Goal: Task Accomplishment & Management: Manage account settings

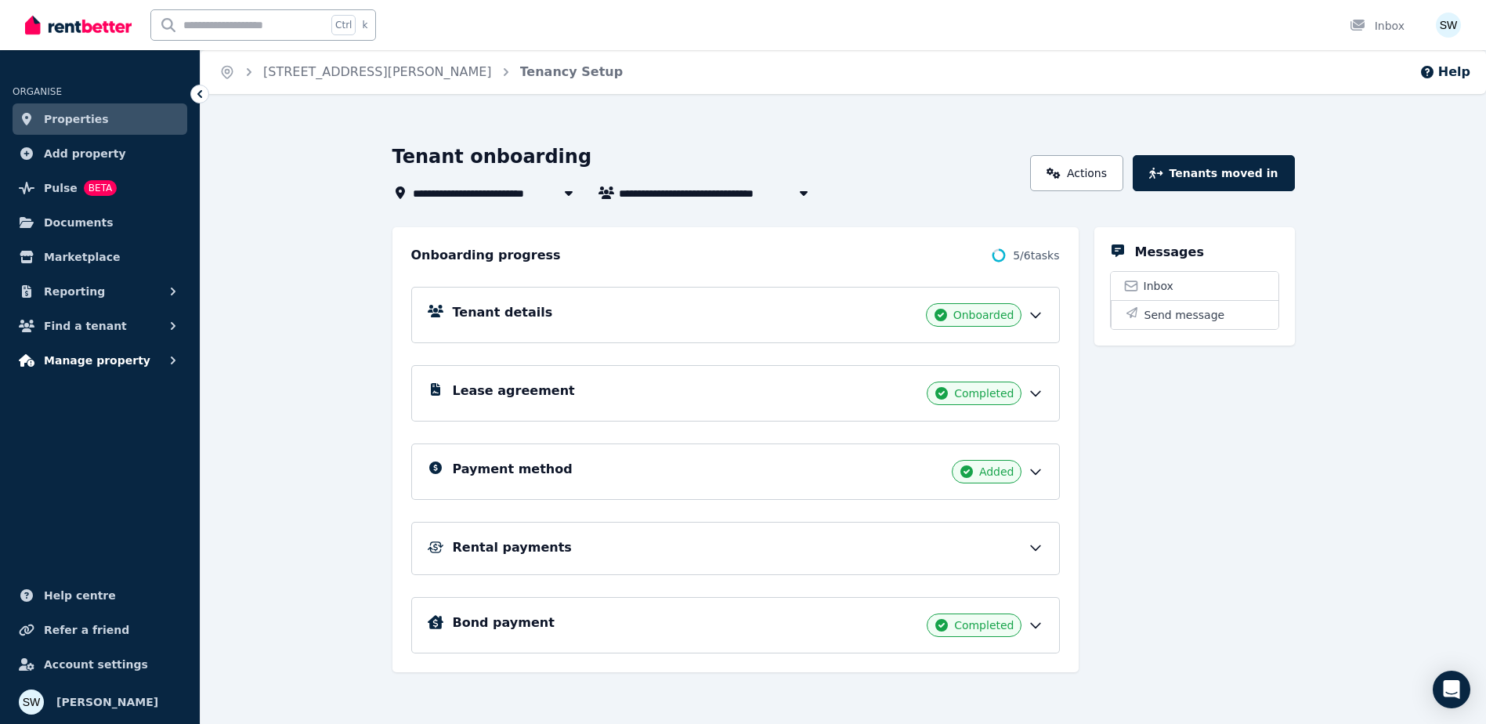
click at [142, 354] on button "Manage property" at bounding box center [100, 360] width 175 height 31
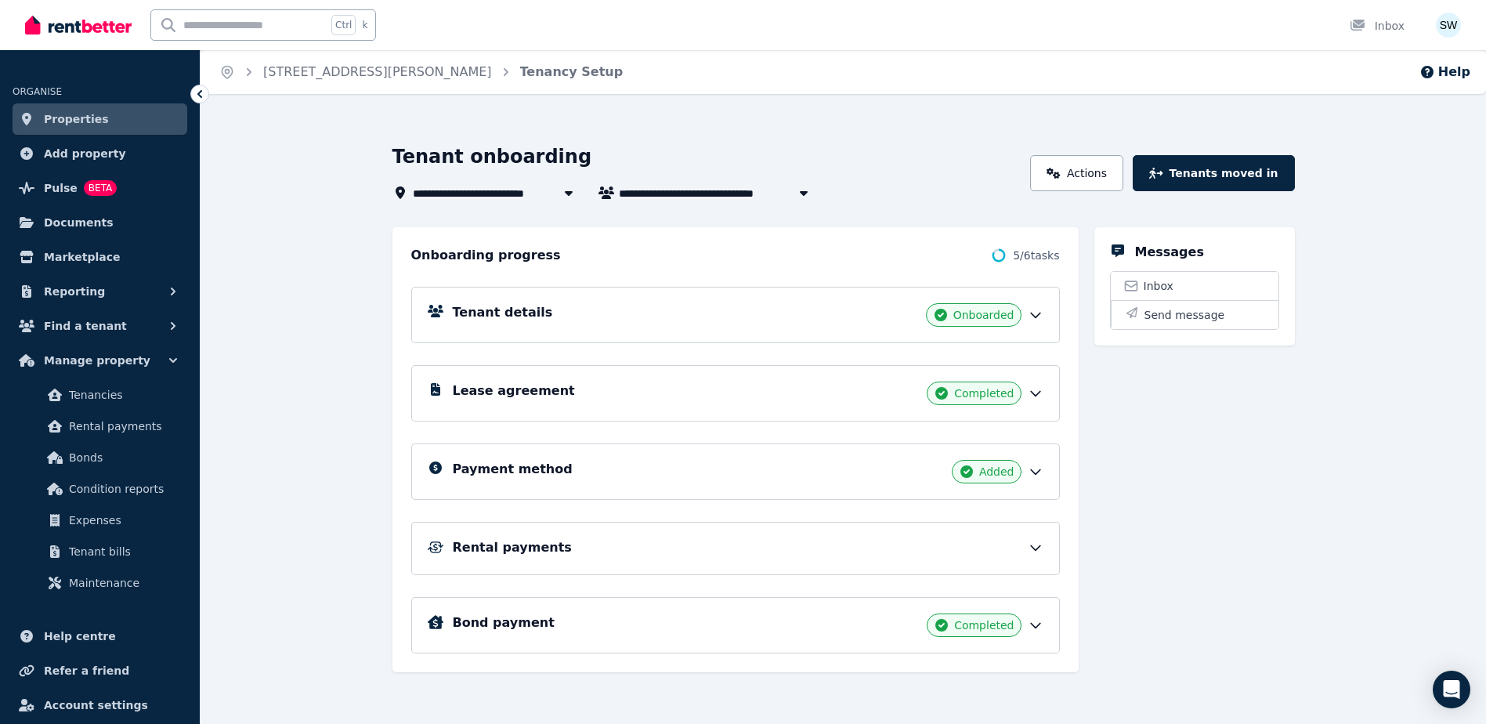
click at [1004, 539] on div "Rental payments" at bounding box center [748, 547] width 591 height 19
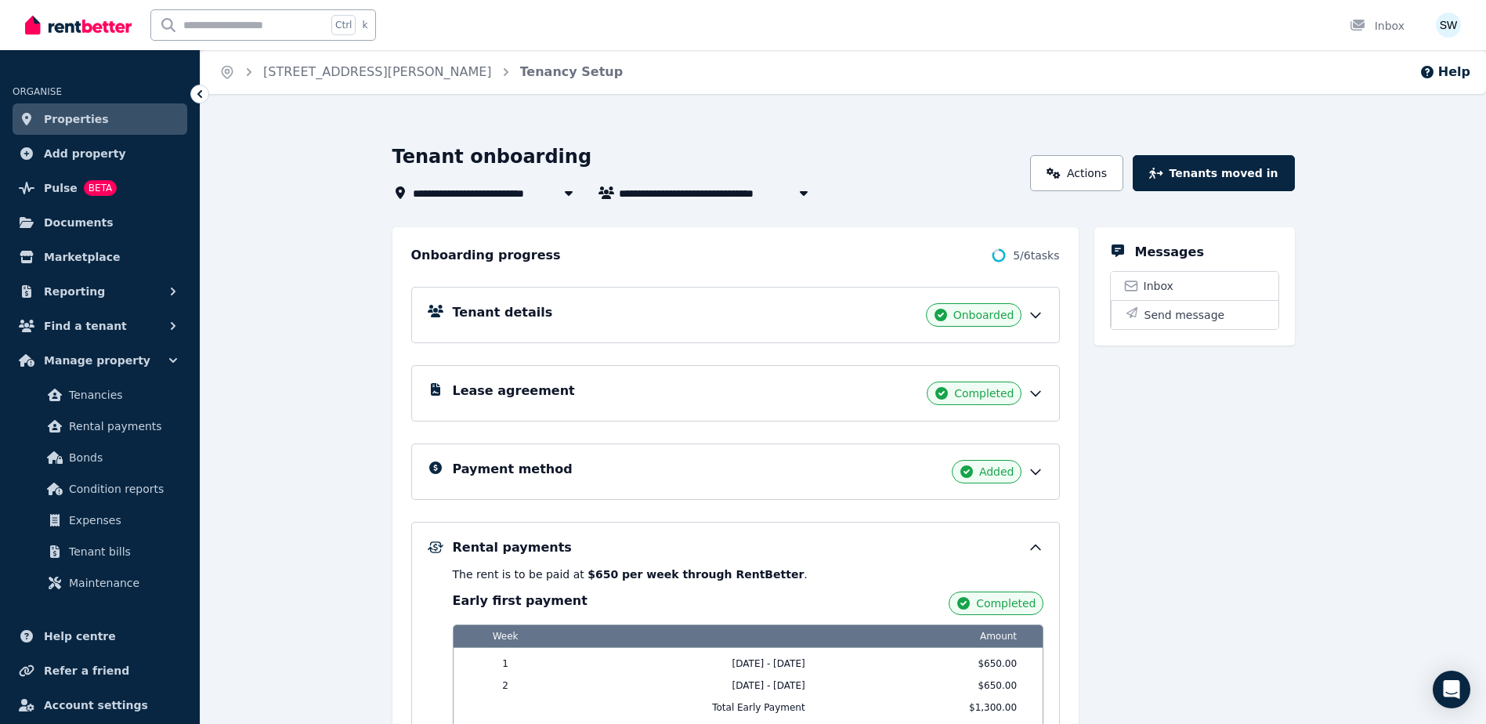
click at [1004, 257] on circle at bounding box center [998, 255] width 11 height 11
click at [118, 390] on span "Tenancies" at bounding box center [122, 394] width 106 height 19
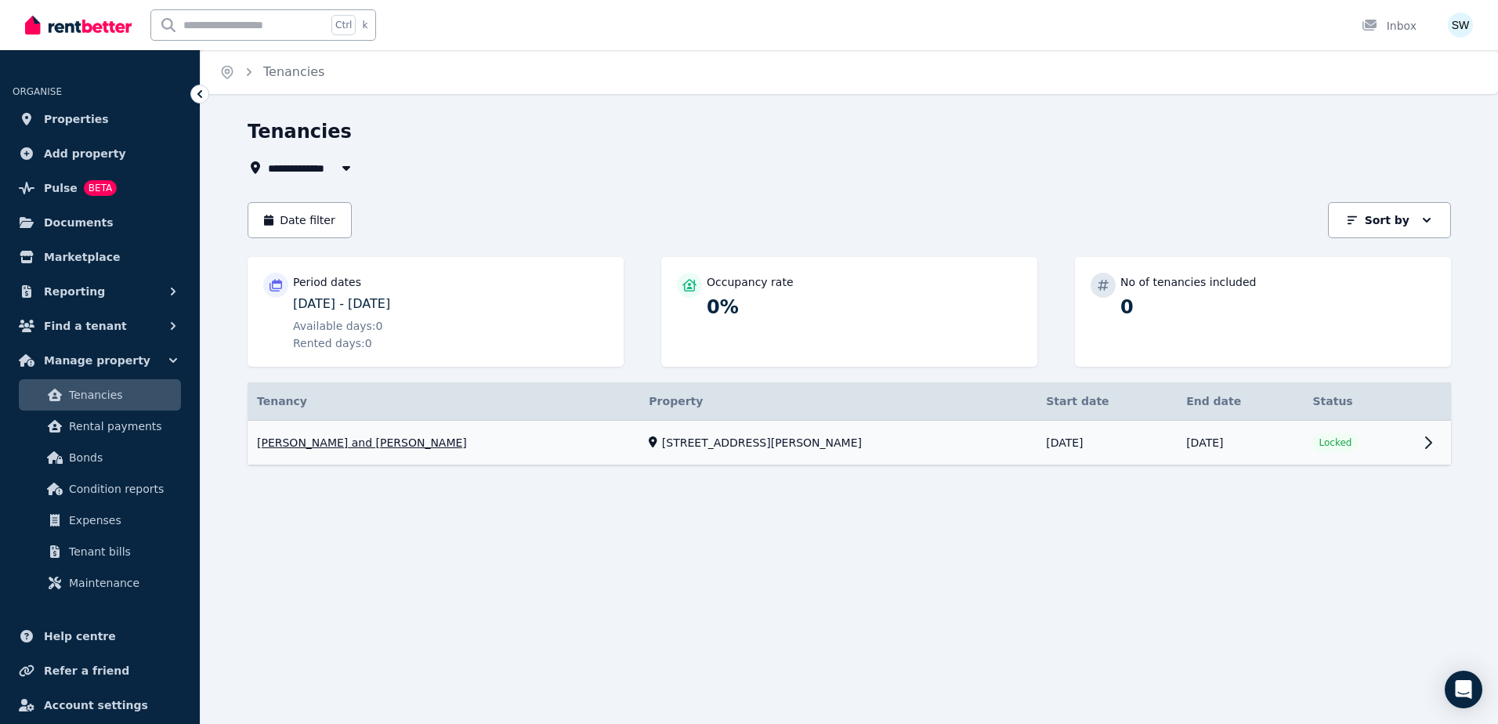
click at [533, 454] on link "View property details" at bounding box center [849, 443] width 1203 height 45
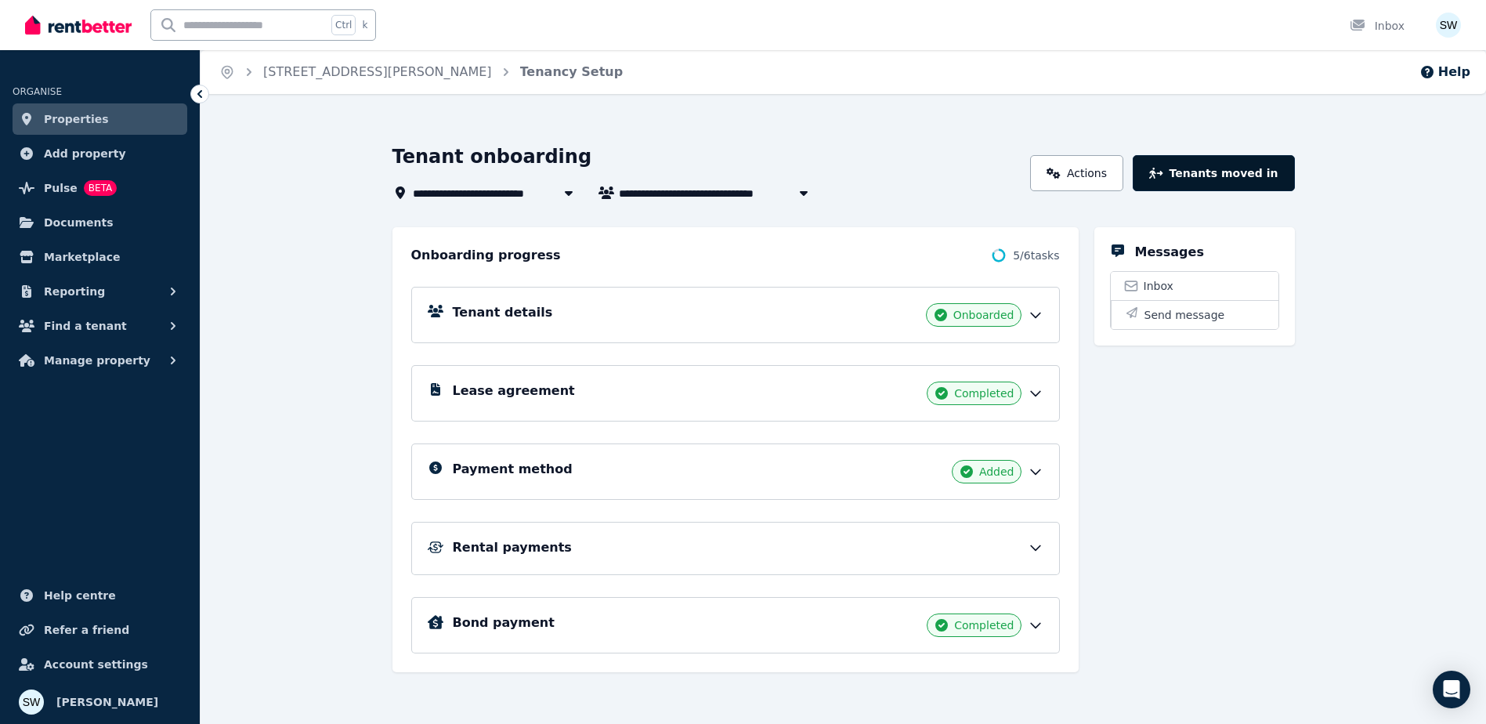
click at [1208, 176] on button "Tenants moved in" at bounding box center [1213, 173] width 161 height 36
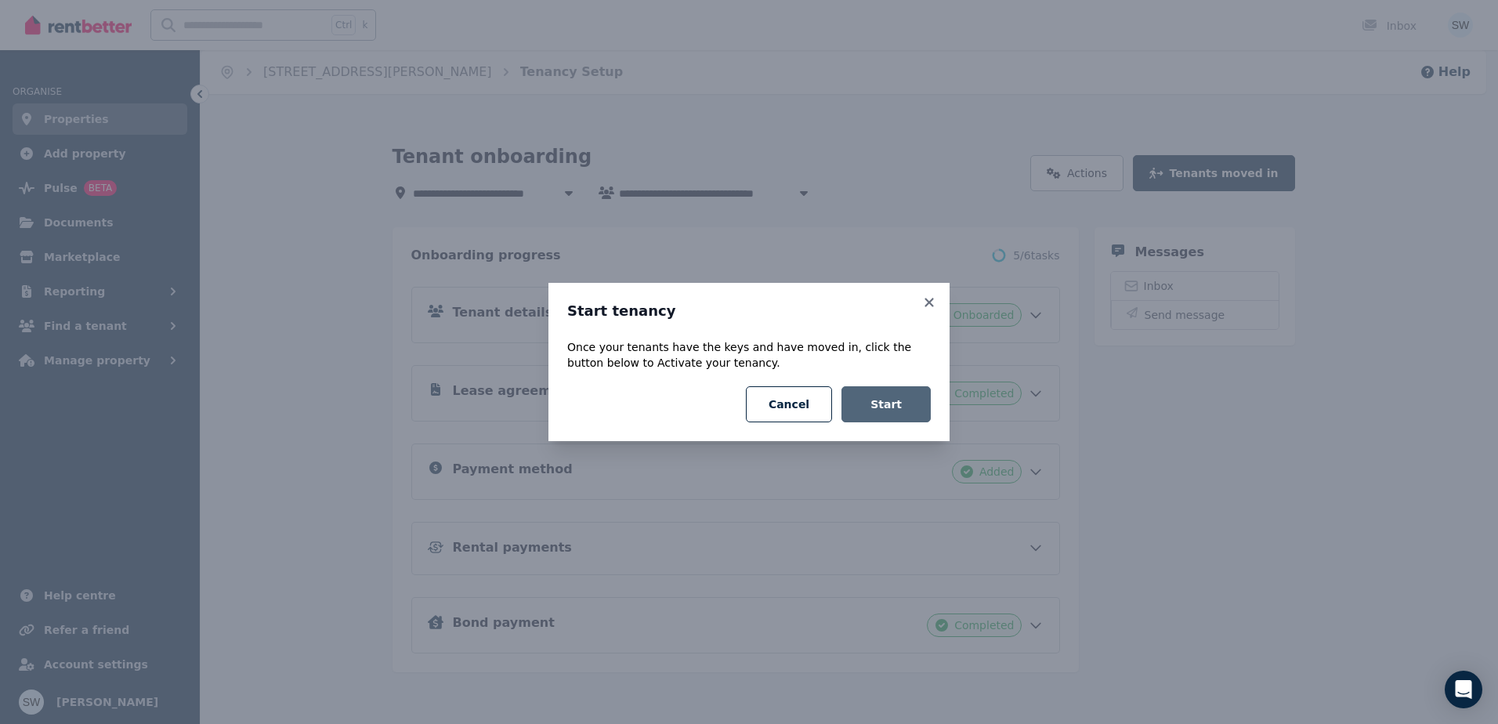
click at [902, 416] on button "Start" at bounding box center [885, 404] width 89 height 36
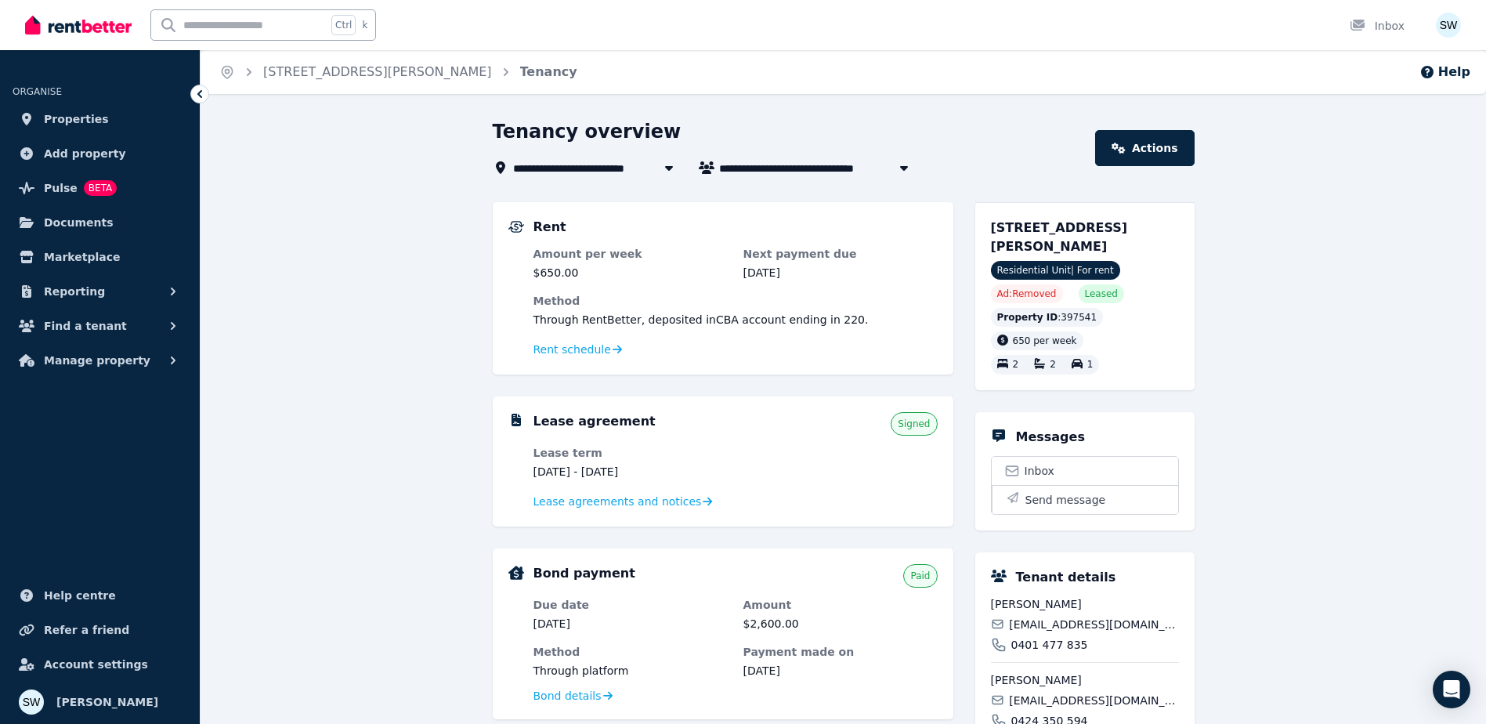
click at [417, 349] on div "**********" at bounding box center [844, 624] width 1286 height 1011
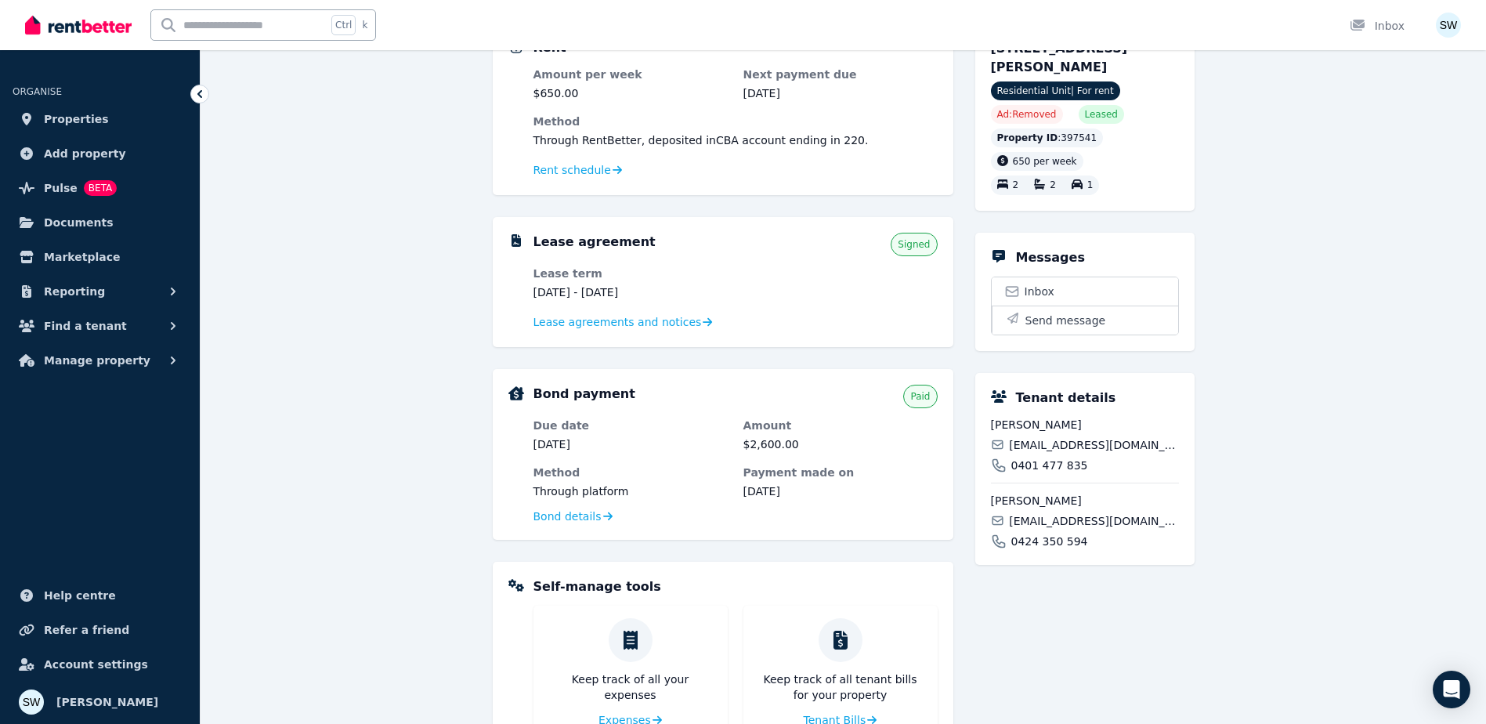
scroll to position [235, 0]
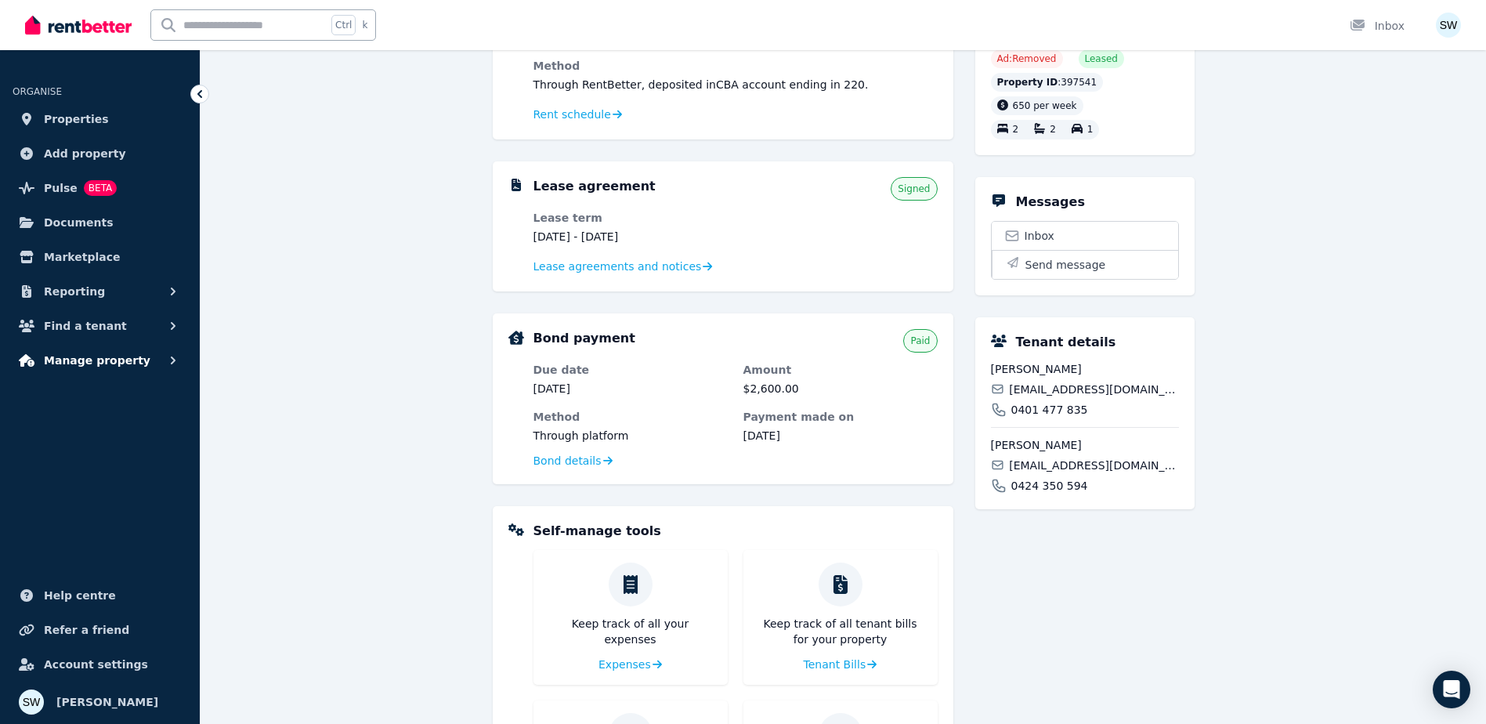
click at [120, 356] on span "Manage property" at bounding box center [97, 360] width 107 height 19
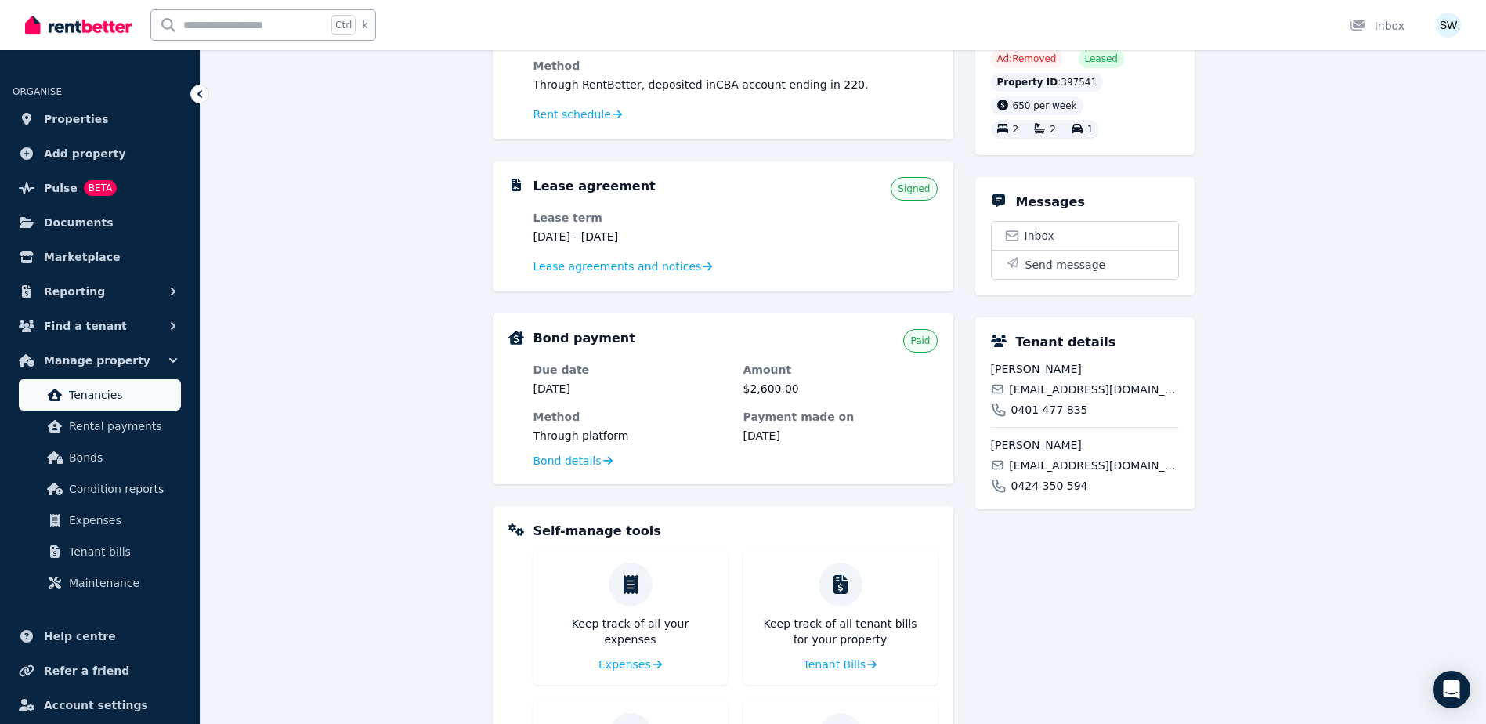
click at [149, 383] on link "Tenancies" at bounding box center [100, 394] width 162 height 31
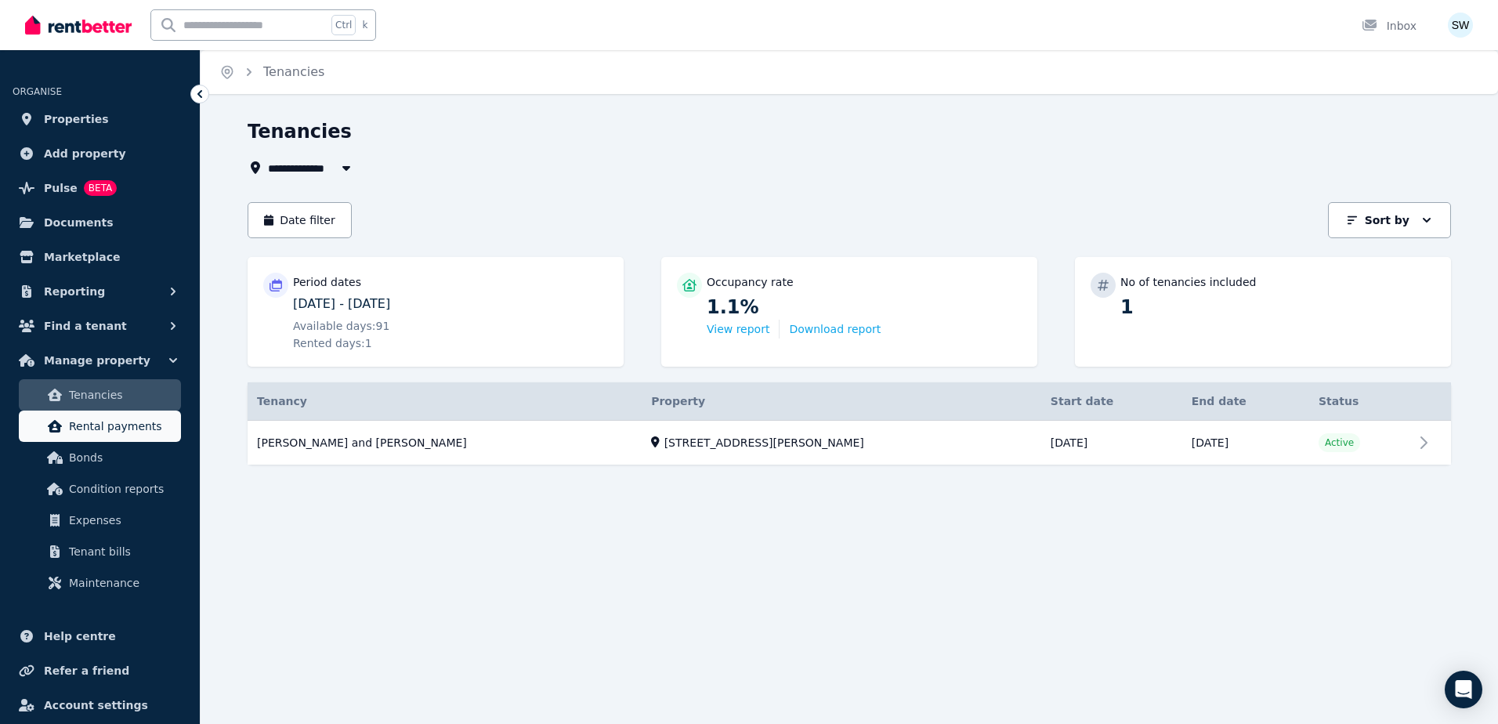
click at [139, 436] on link "Rental payments" at bounding box center [100, 426] width 162 height 31
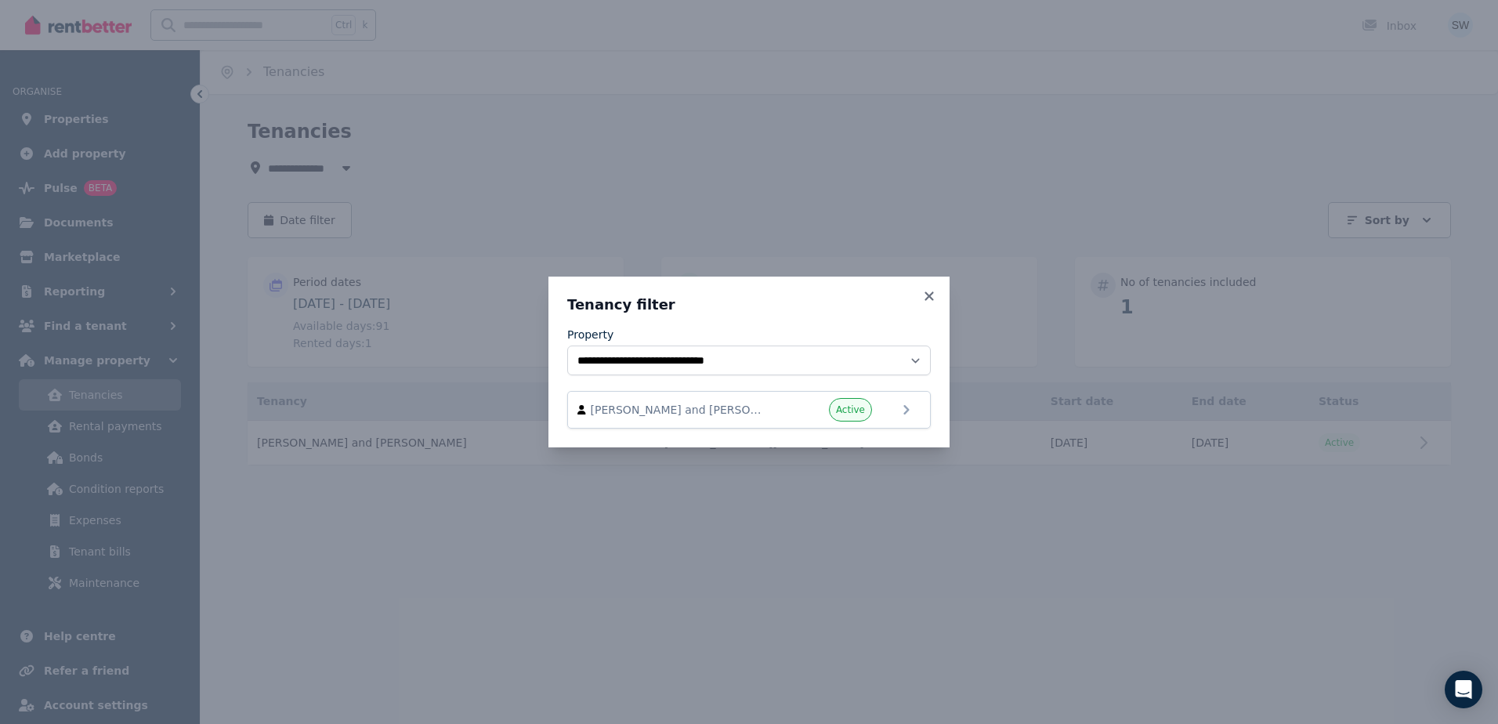
click at [929, 298] on icon at bounding box center [929, 296] width 16 height 14
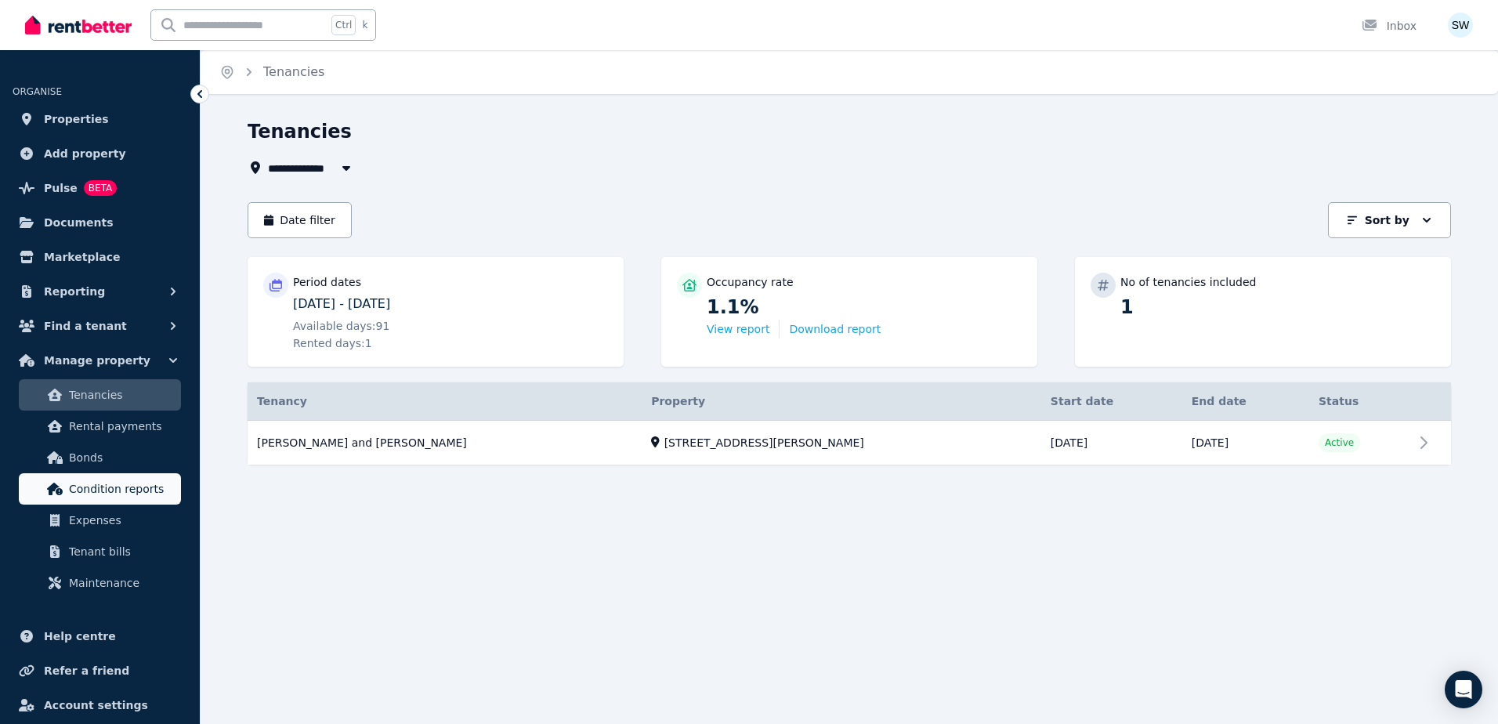
click at [108, 493] on span "Condition reports" at bounding box center [122, 488] width 106 height 19
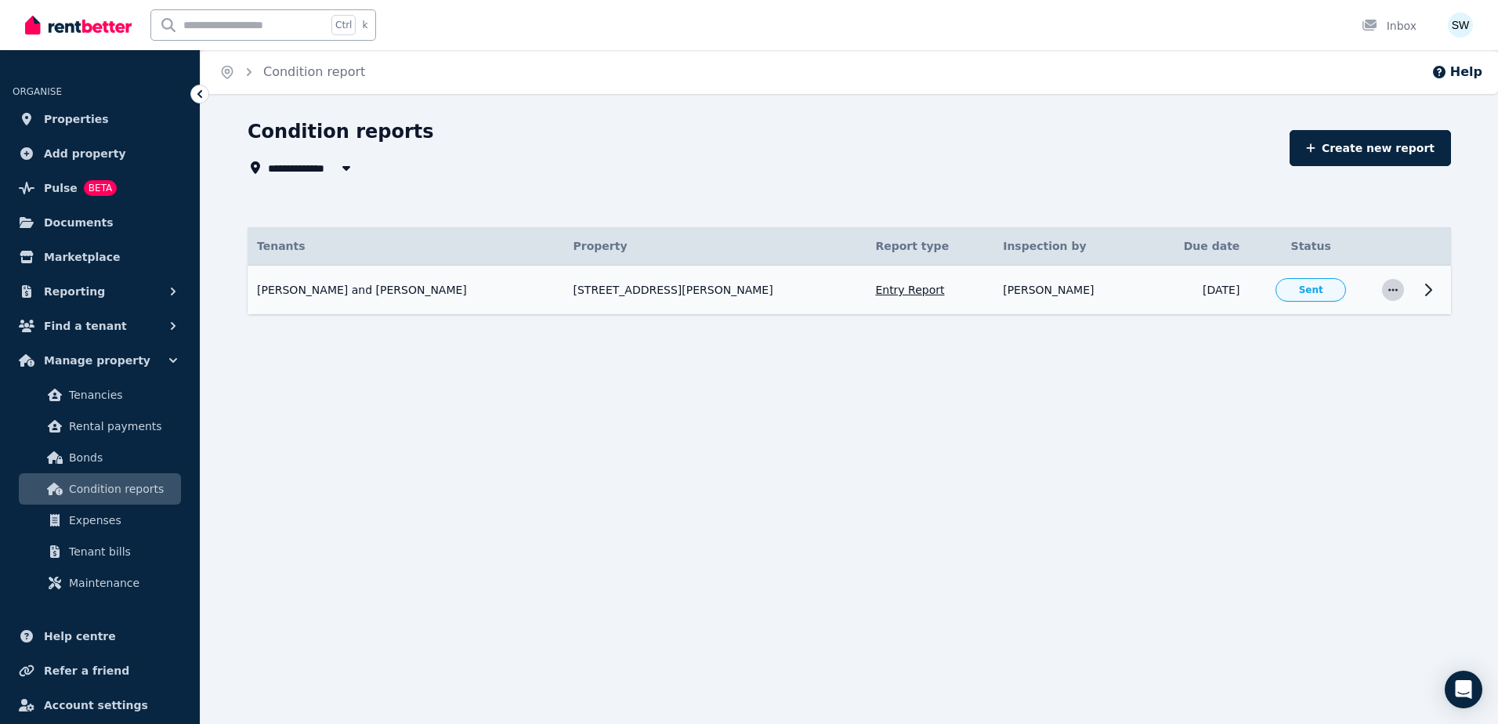
click at [1398, 288] on icon "button" at bounding box center [1393, 289] width 13 height 11
click at [1369, 373] on div "**********" at bounding box center [749, 362] width 1498 height 724
click at [1427, 288] on icon at bounding box center [1428, 289] width 19 height 19
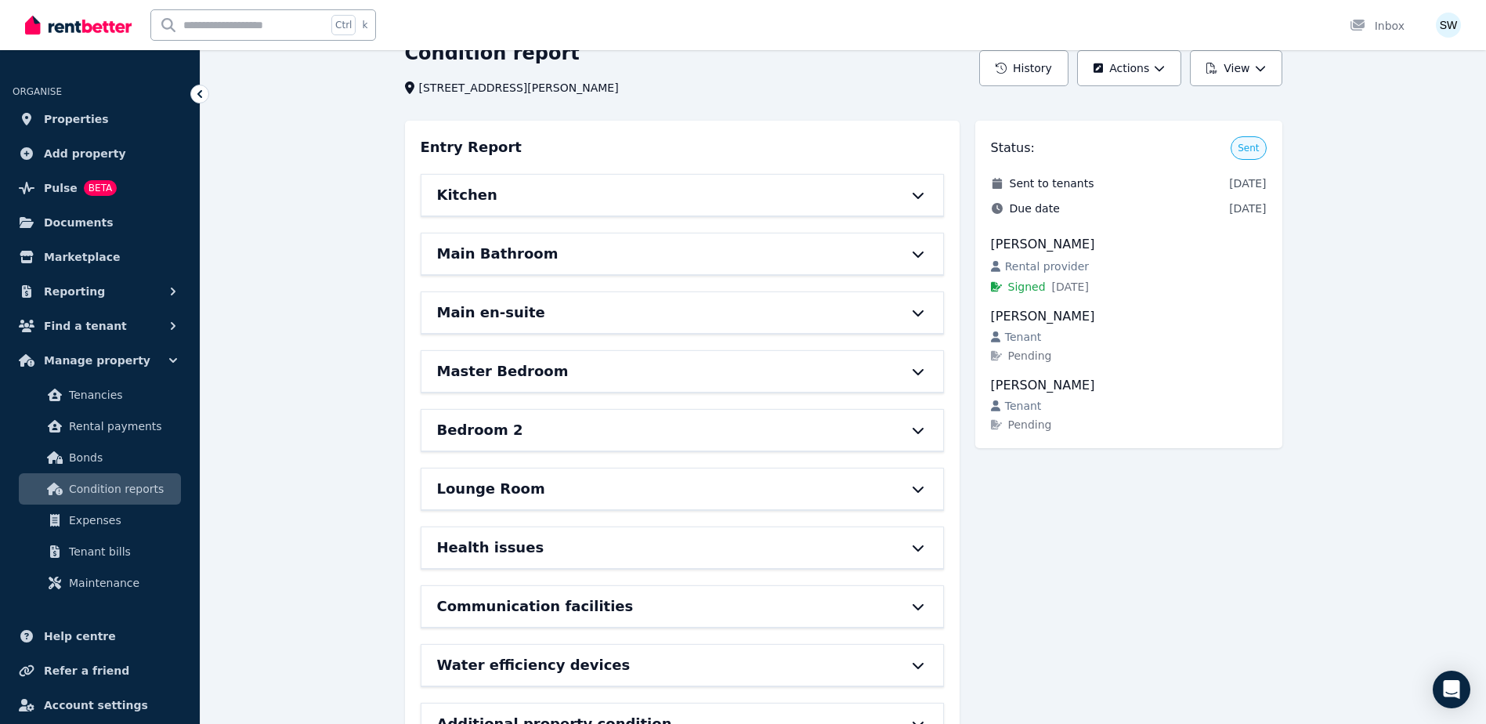
scroll to position [144, 0]
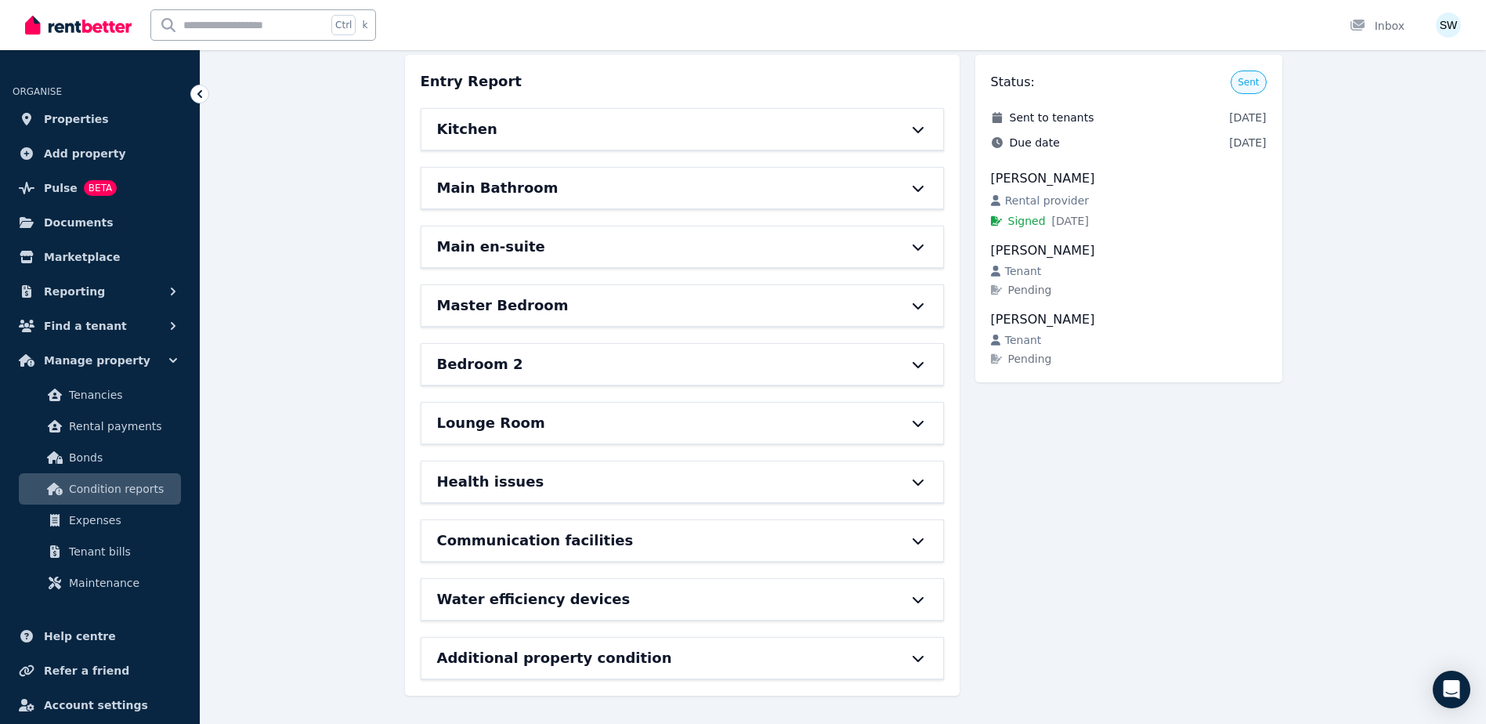
click at [923, 655] on icon at bounding box center [918, 658] width 19 height 13
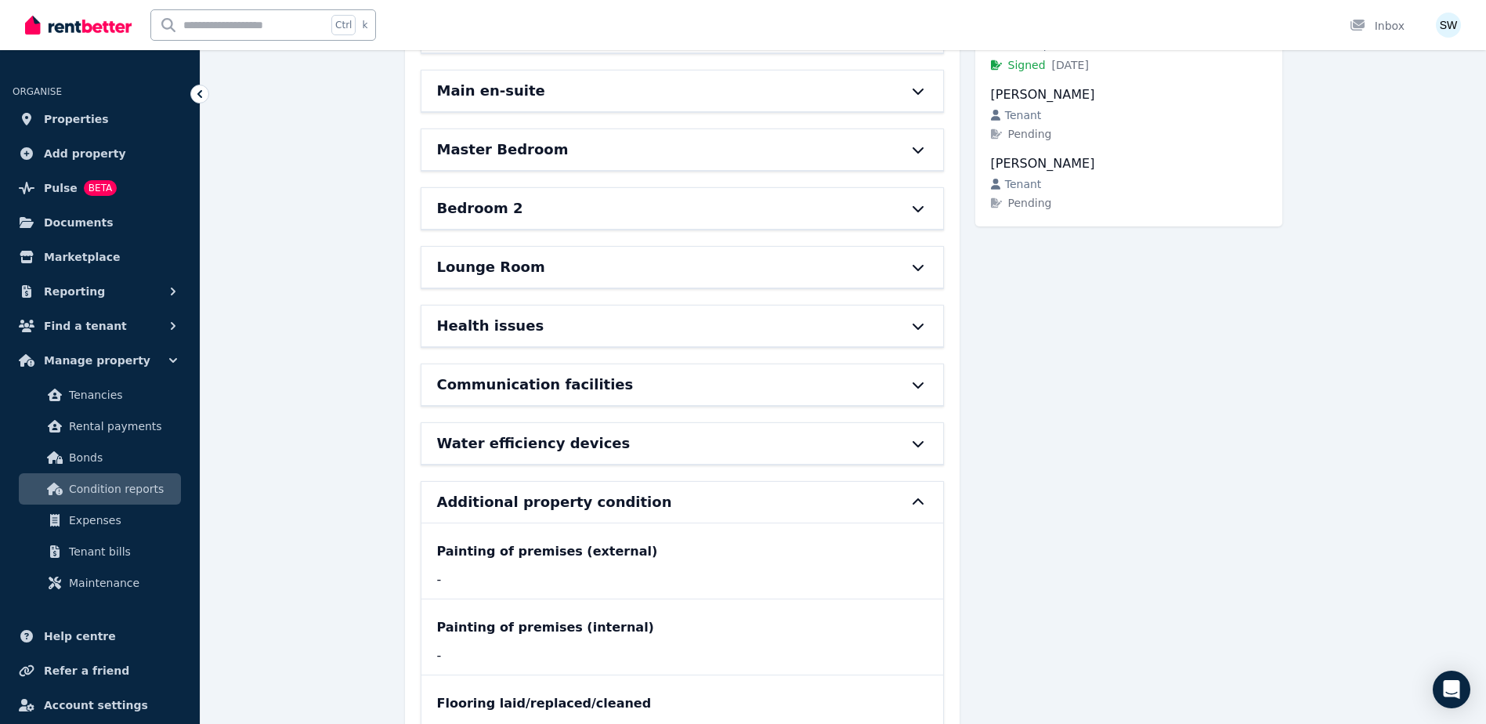
scroll to position [371, 0]
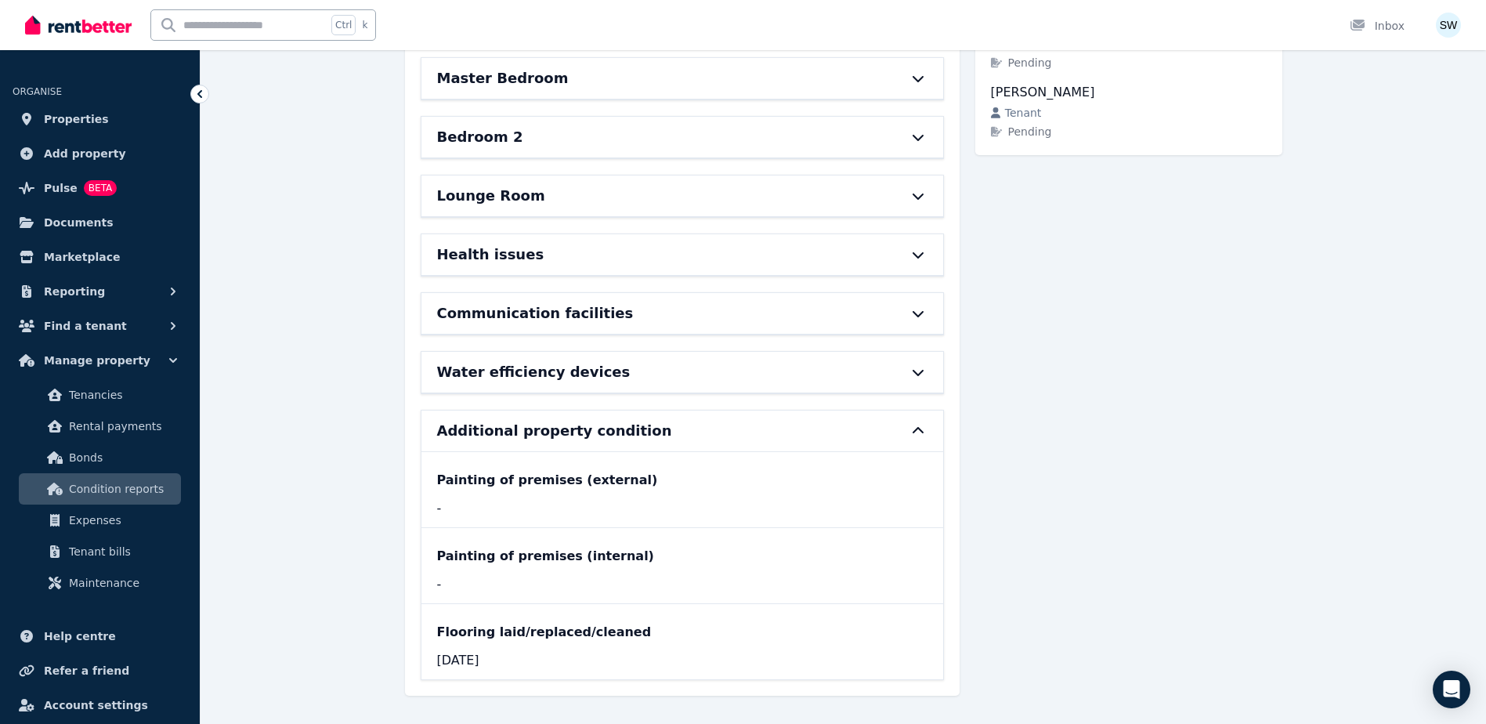
click at [915, 370] on icon at bounding box center [918, 372] width 19 height 13
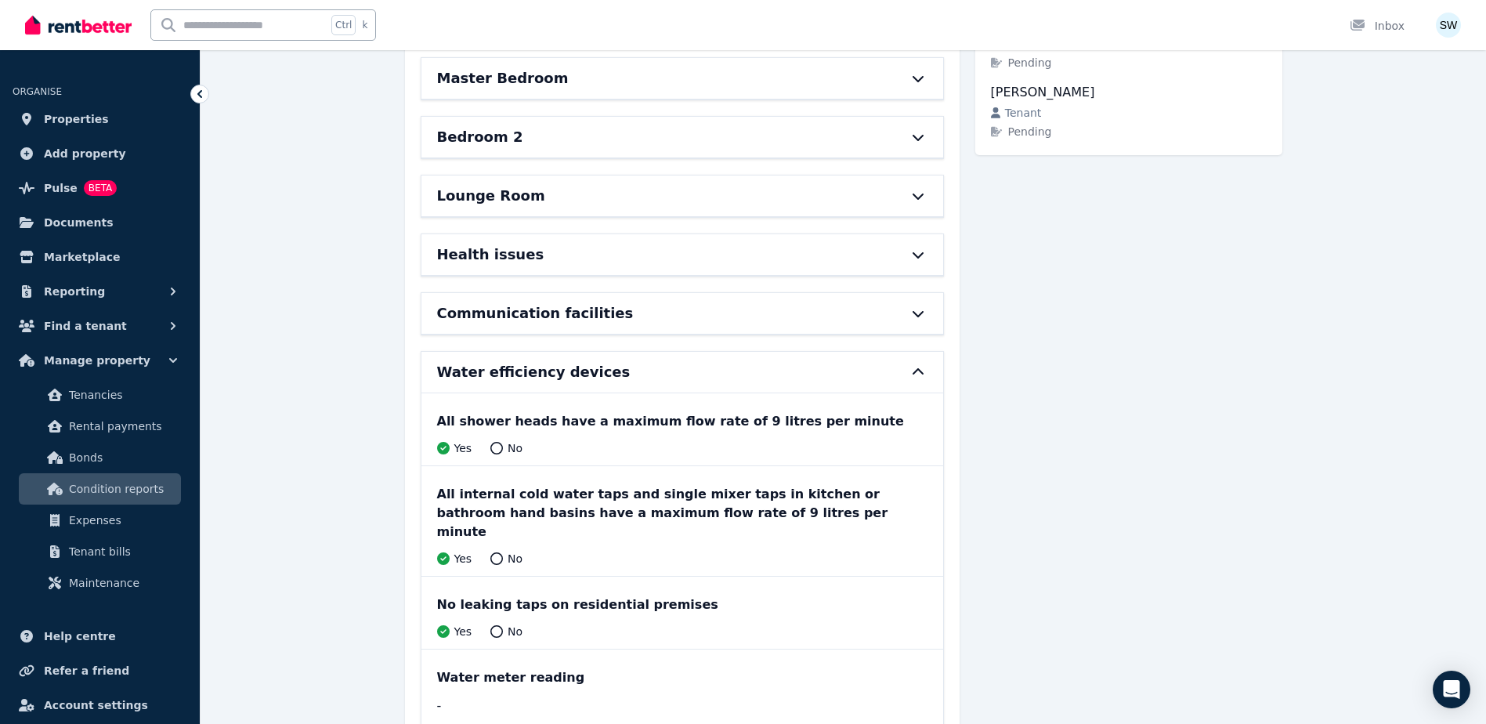
click at [892, 313] on div "Communication facilities" at bounding box center [682, 313] width 522 height 41
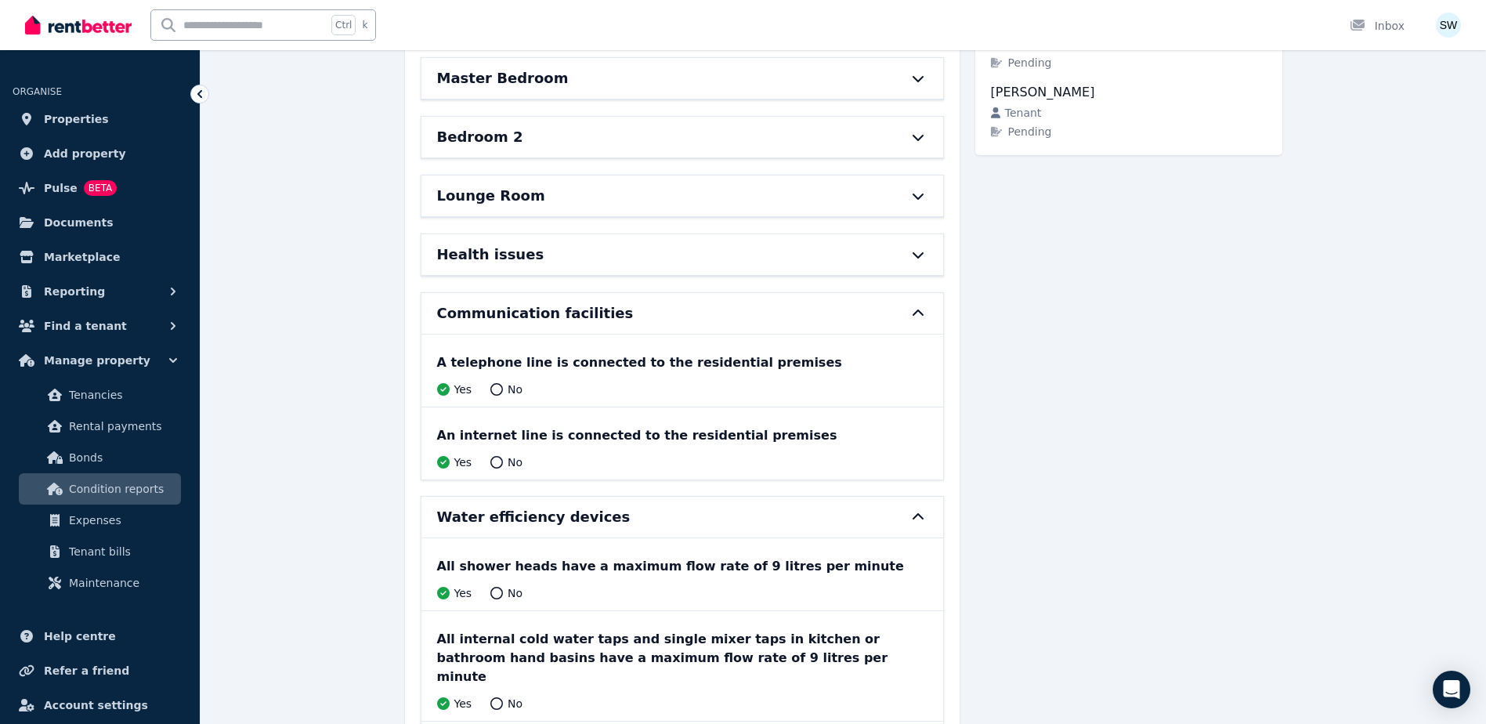
click at [836, 279] on div "Kitchen Main Bathroom Main en-suite Master Bedroom Bedroom 2 Lounge Room Health…" at bounding box center [682, 556] width 523 height 1351
click at [834, 274] on div "Health issues" at bounding box center [682, 254] width 522 height 41
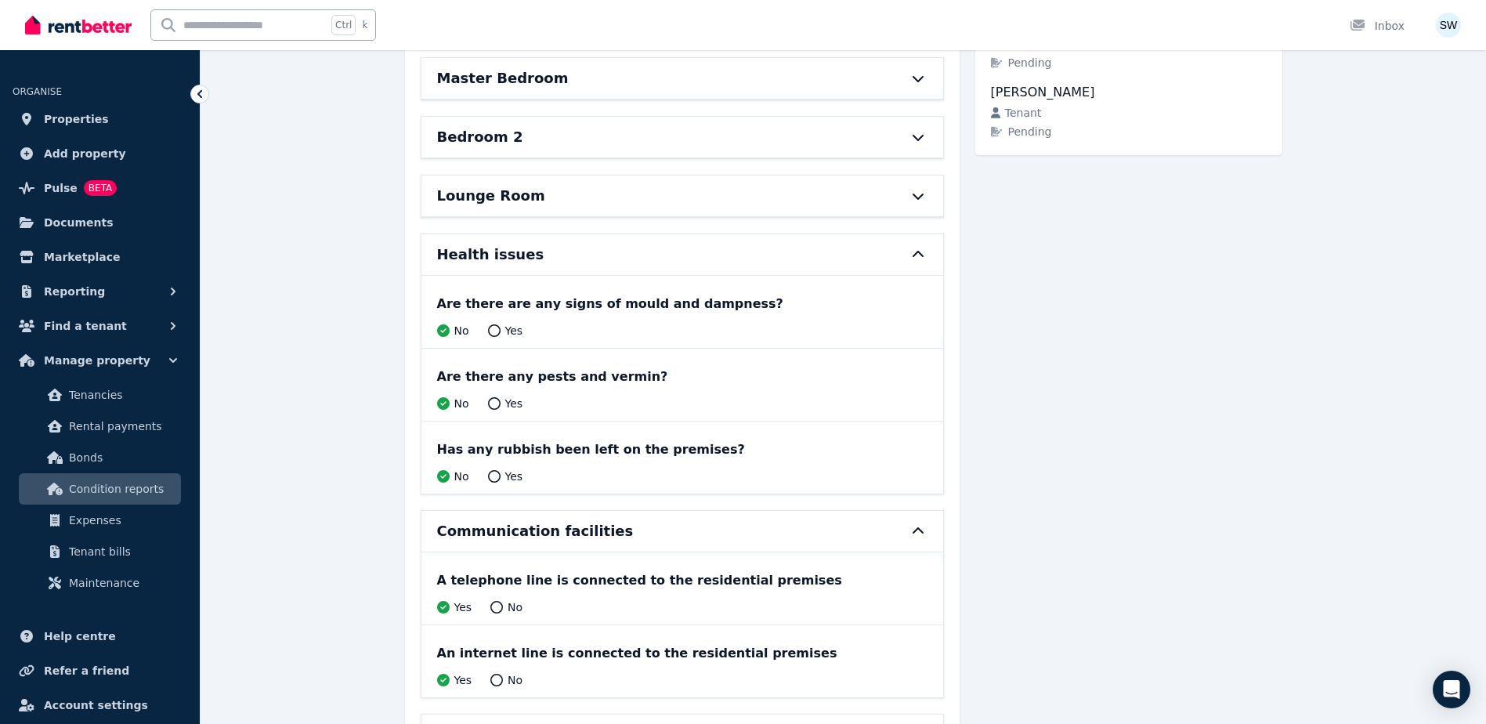
click at [821, 210] on div "Lounge Room" at bounding box center [682, 195] width 522 height 41
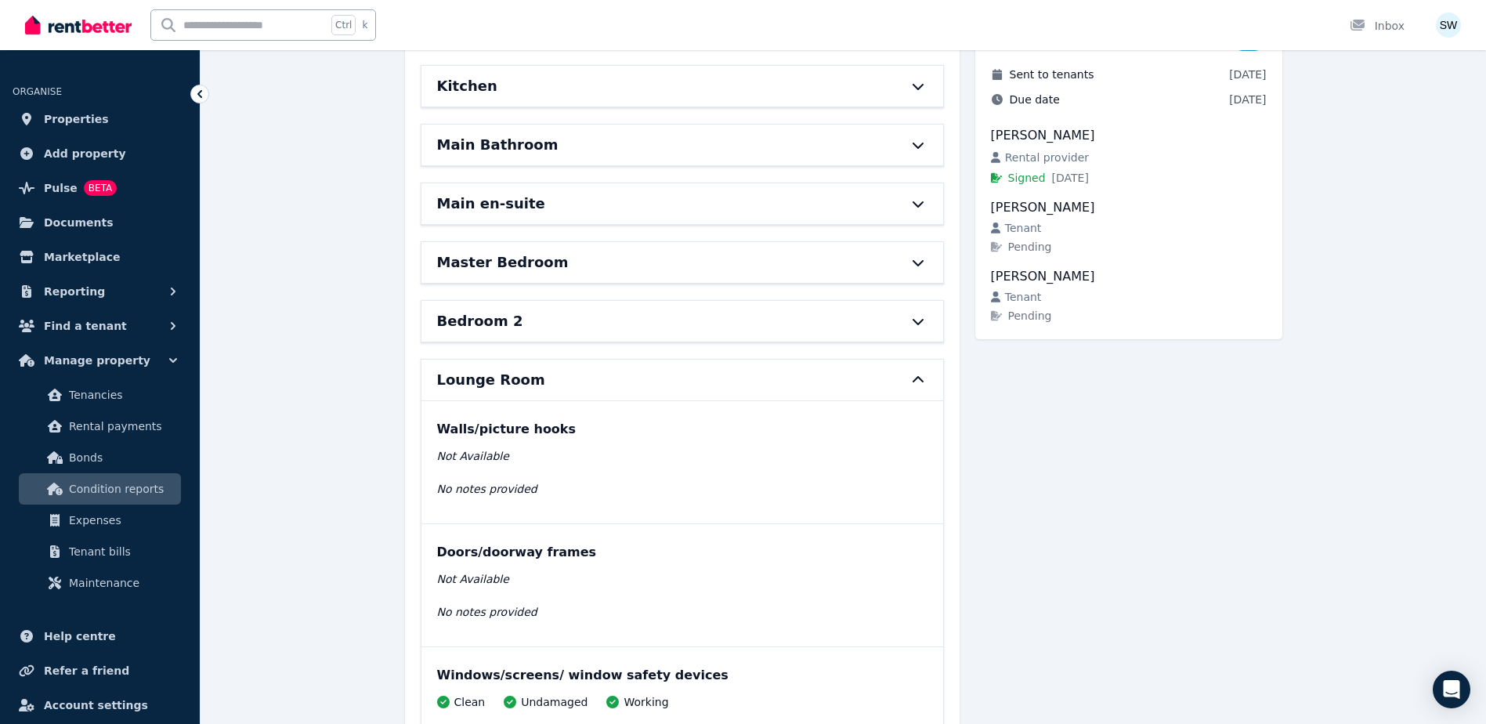
scroll to position [173, 0]
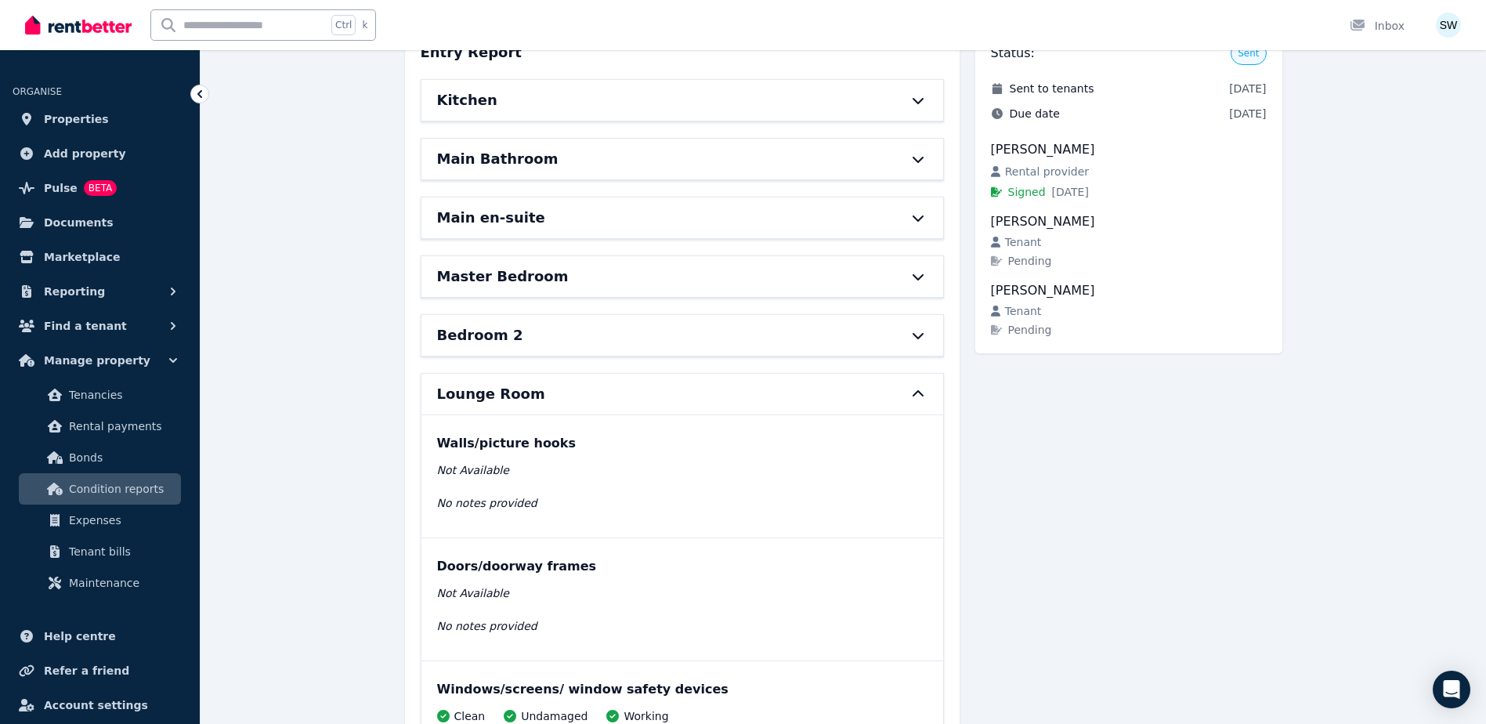
click at [711, 169] on div "Main Bathroom" at bounding box center [660, 159] width 447 height 22
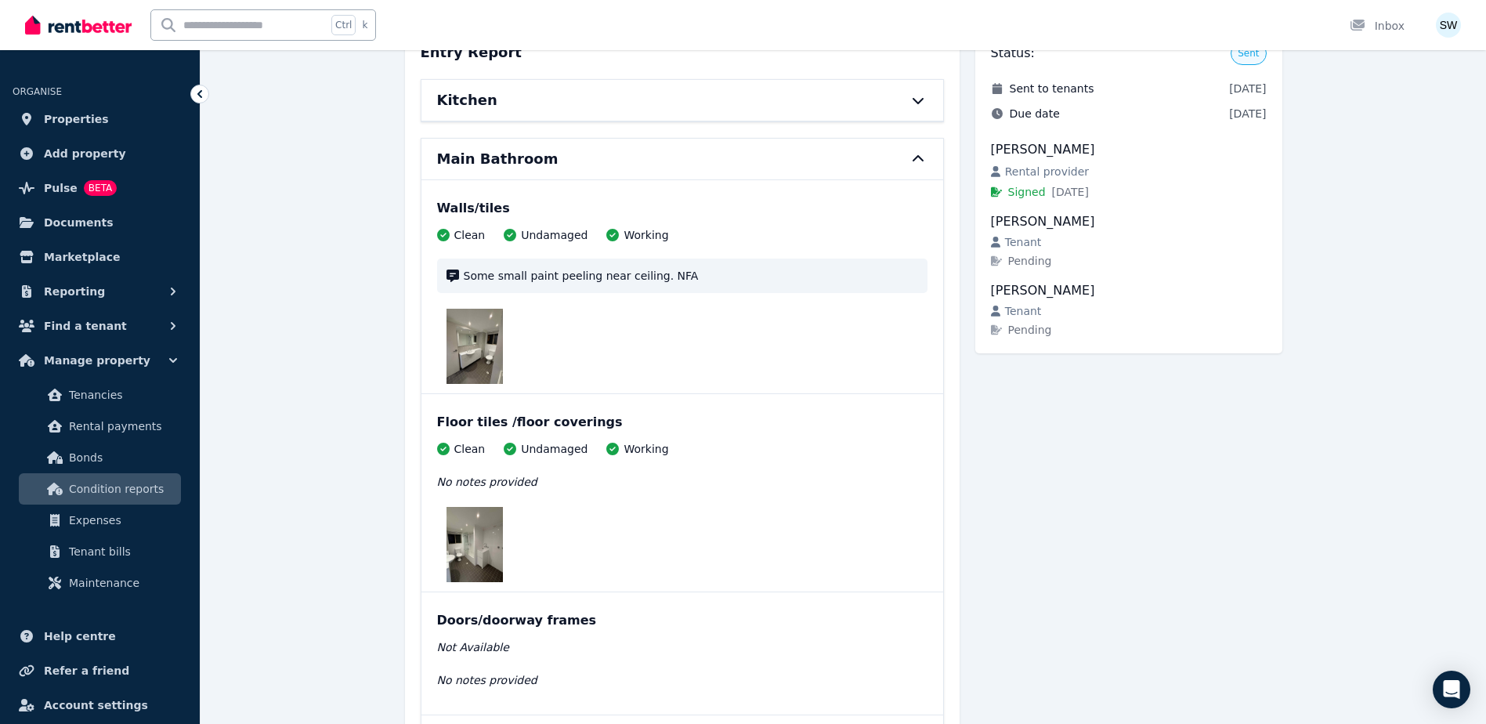
click at [708, 110] on div "Kitchen" at bounding box center [660, 100] width 447 height 22
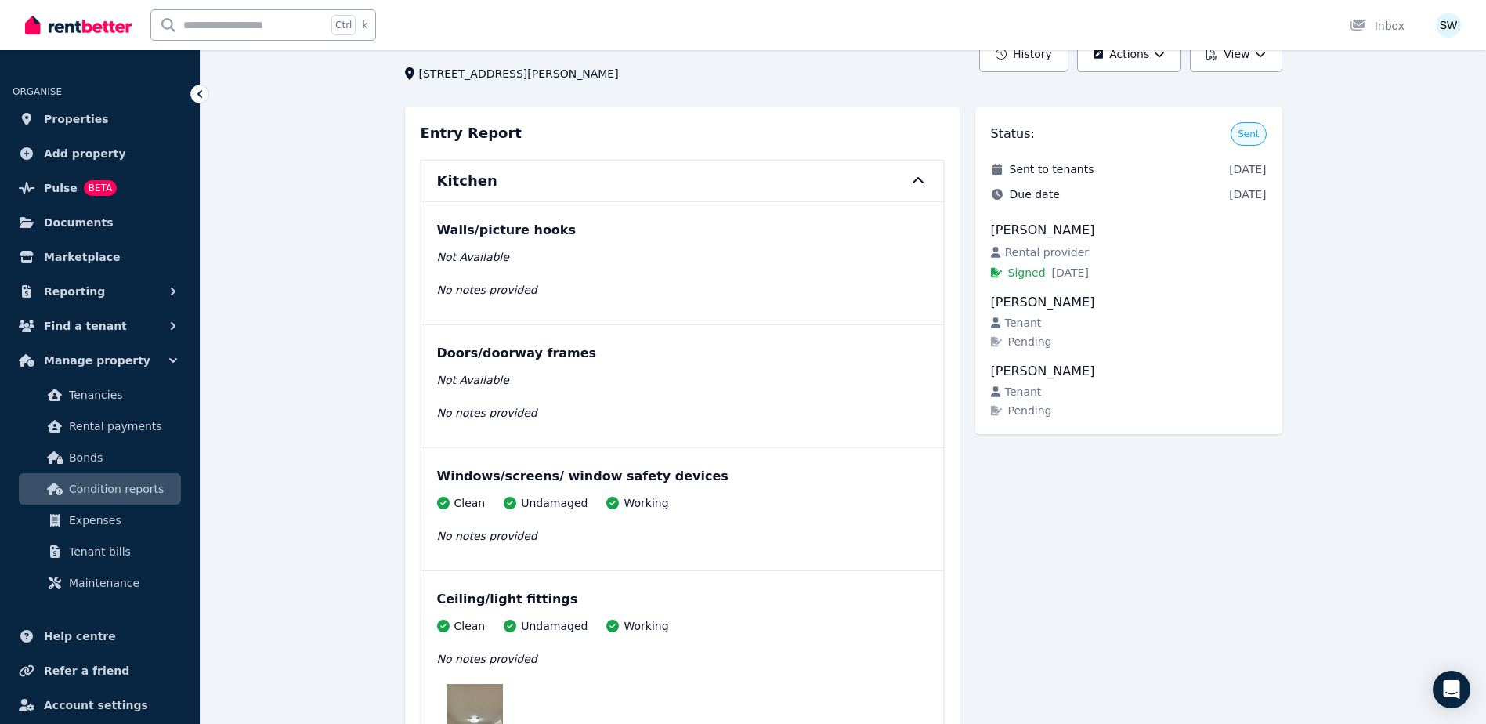
scroll to position [0, 0]
